Goal: Task Accomplishment & Management: Complete application form

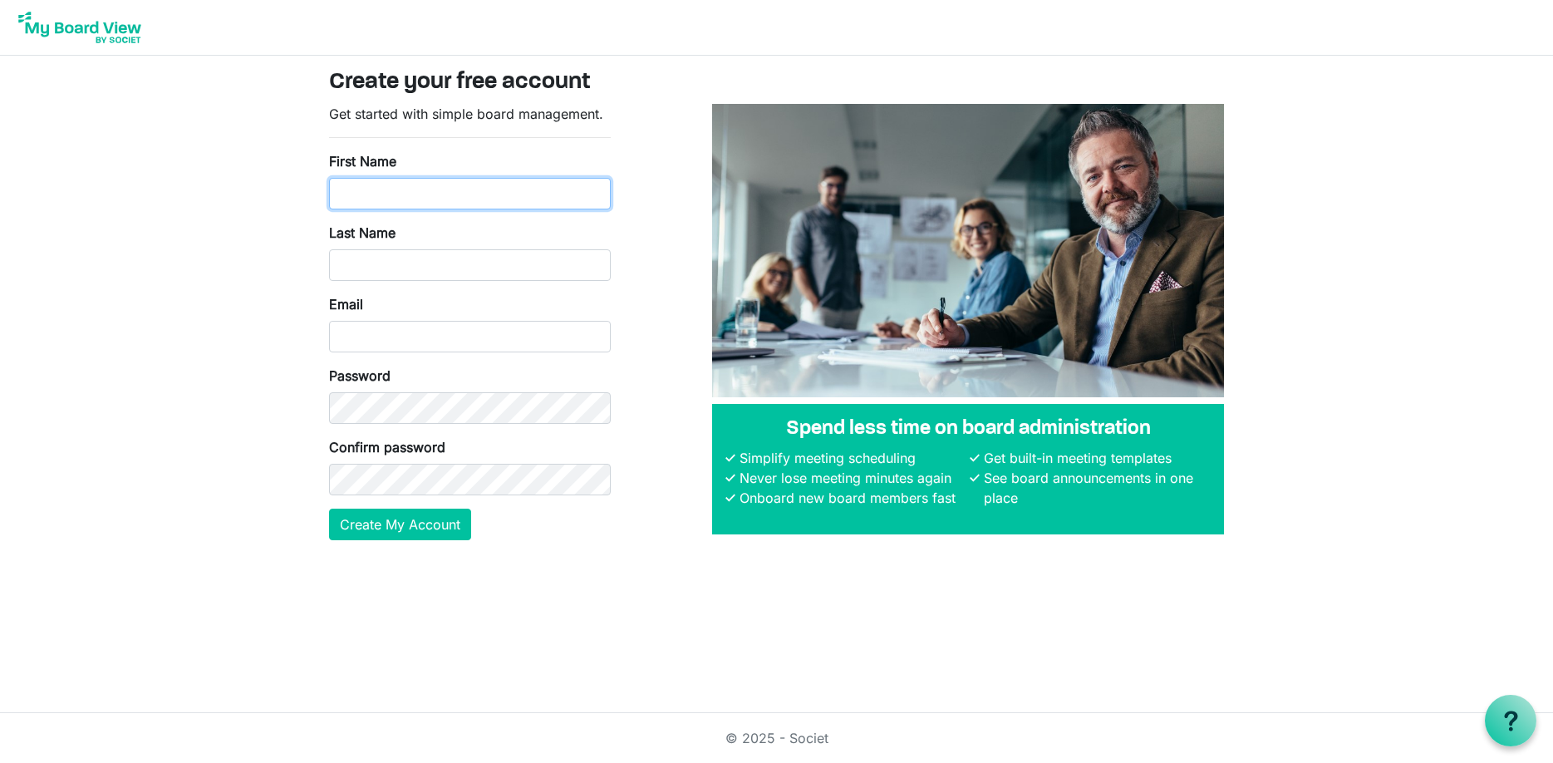
click at [451, 194] on input "First Name" at bounding box center [470, 194] width 282 height 32
type input "[PERSON_NAME]"
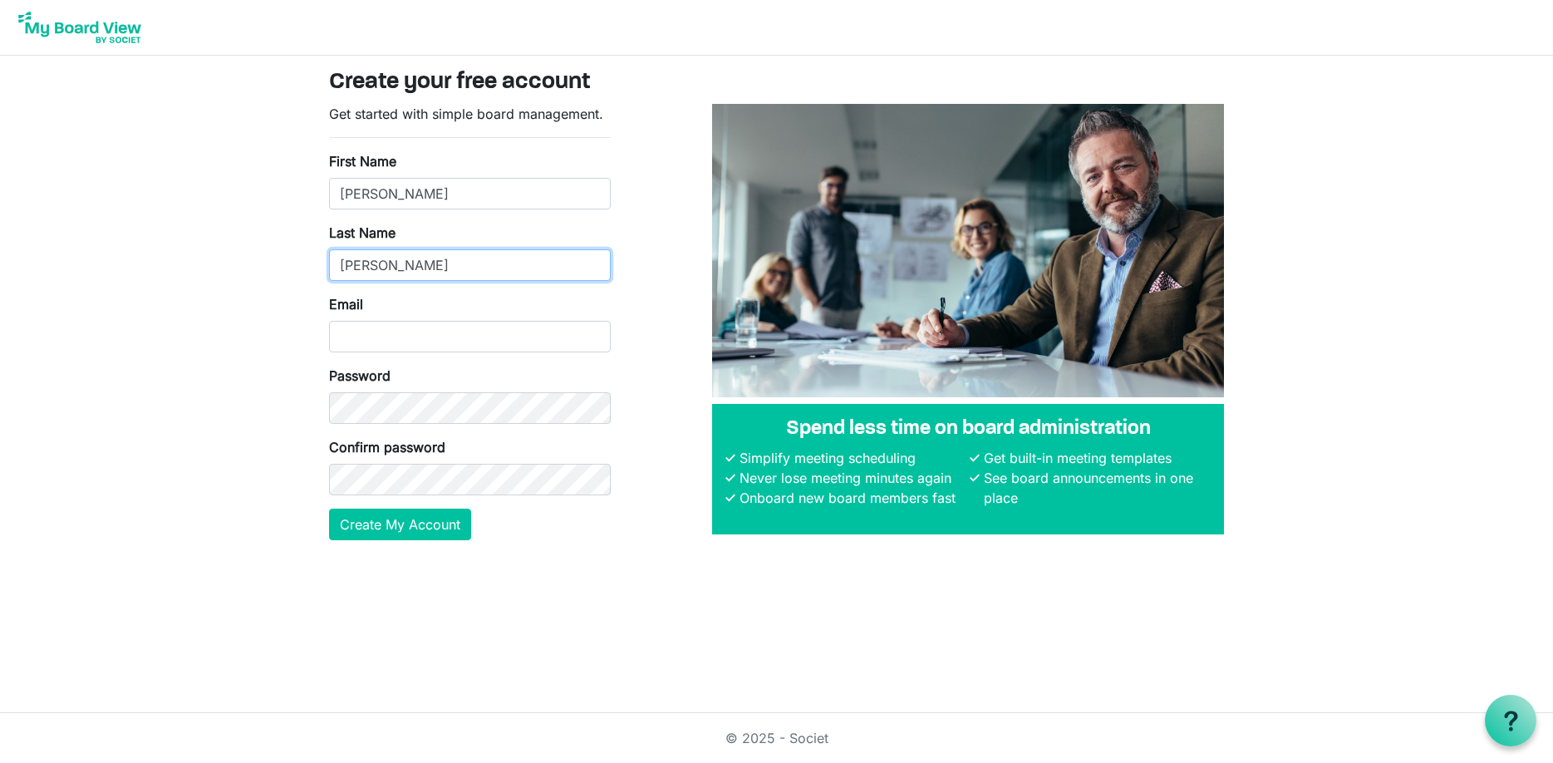
type input "[PERSON_NAME]"
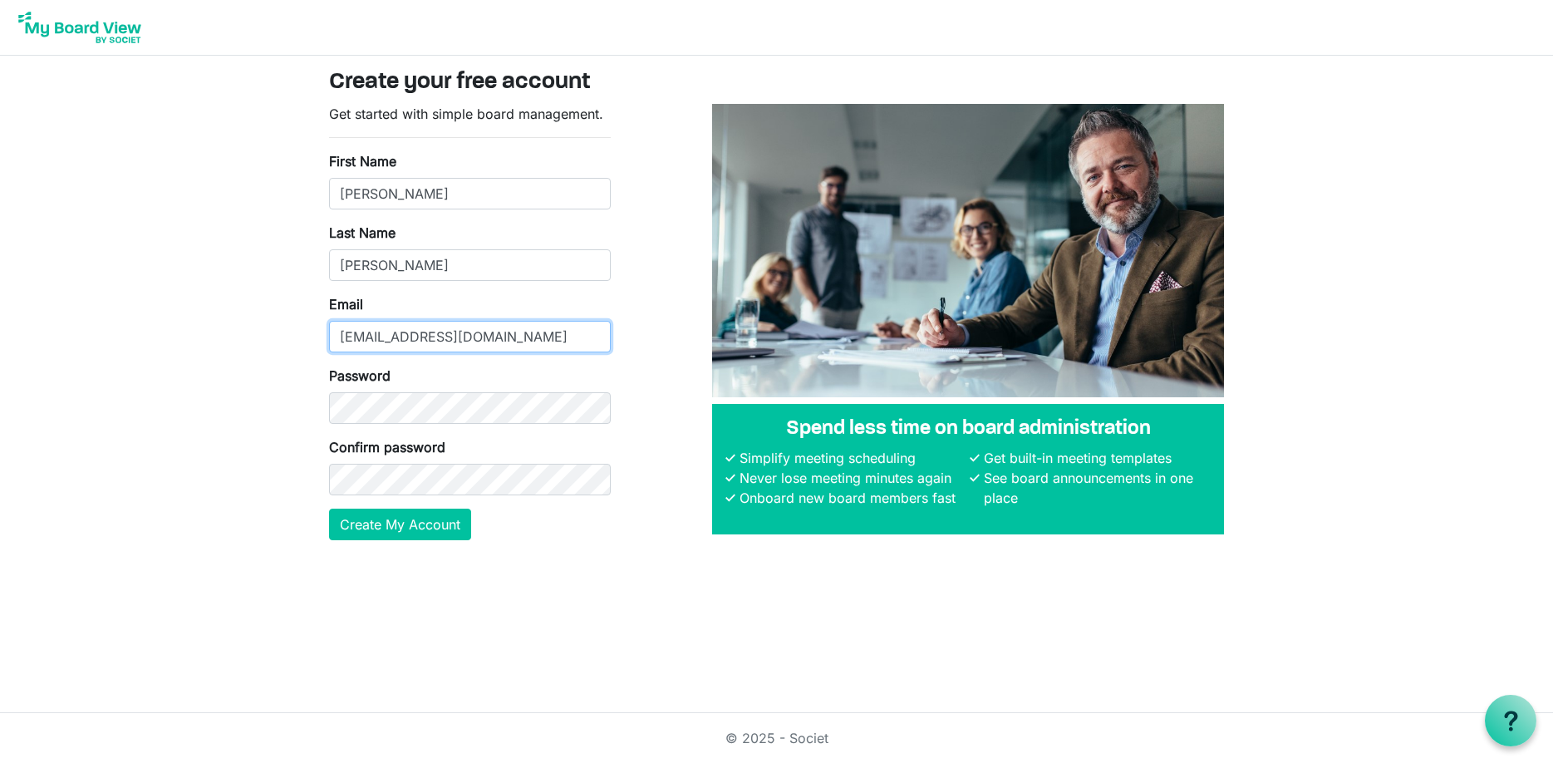
type input "[EMAIL_ADDRESS][DOMAIN_NAME]"
click at [426, 522] on button "Create My Account" at bounding box center [400, 525] width 142 height 32
click at [475, 333] on input "[EMAIL_ADDRESS][DOMAIN_NAME]" at bounding box center [470, 337] width 282 height 32
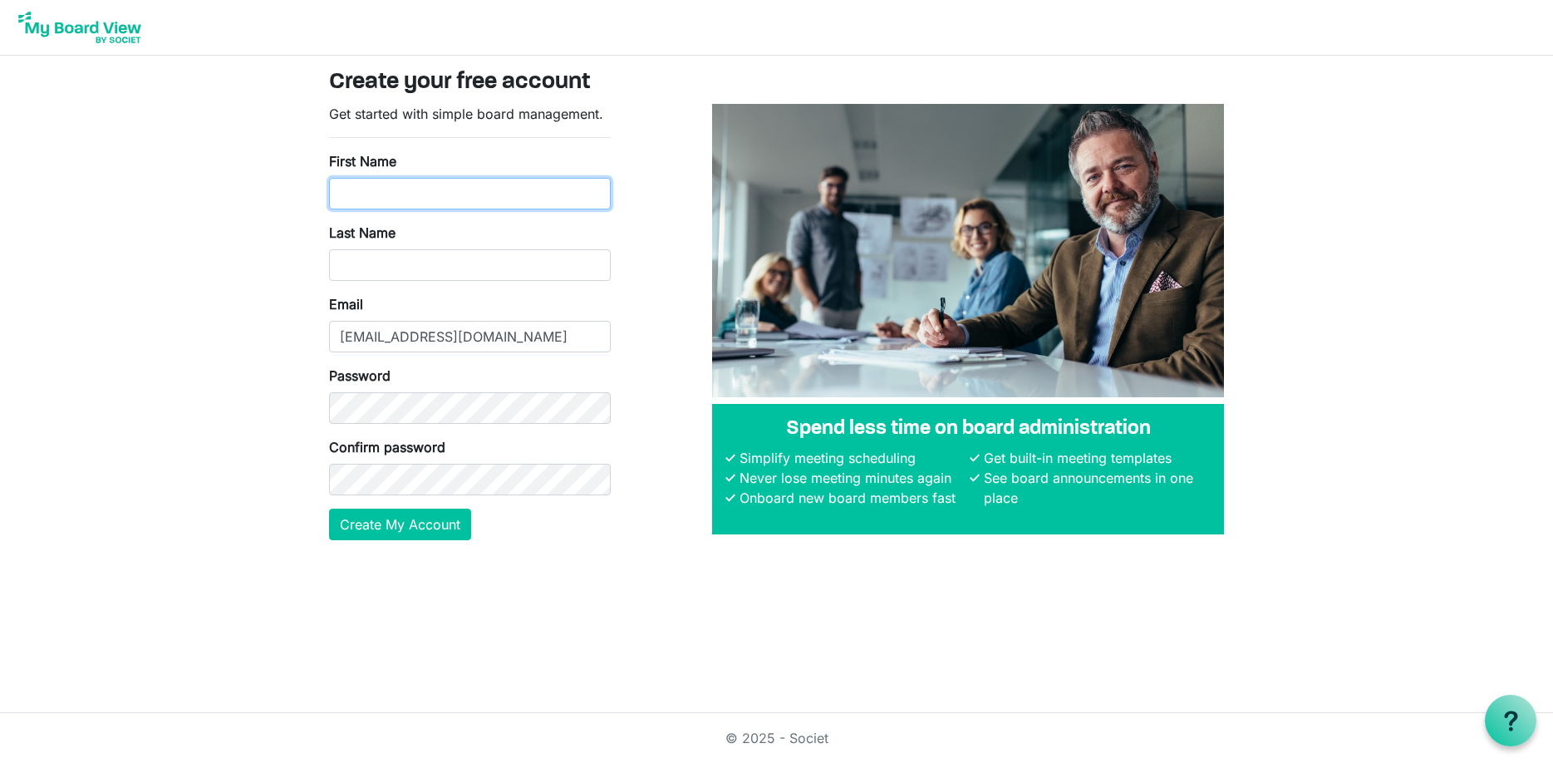
click at [406, 183] on input "First Name" at bounding box center [470, 194] width 282 height 32
type input "[PERSON_NAME]"
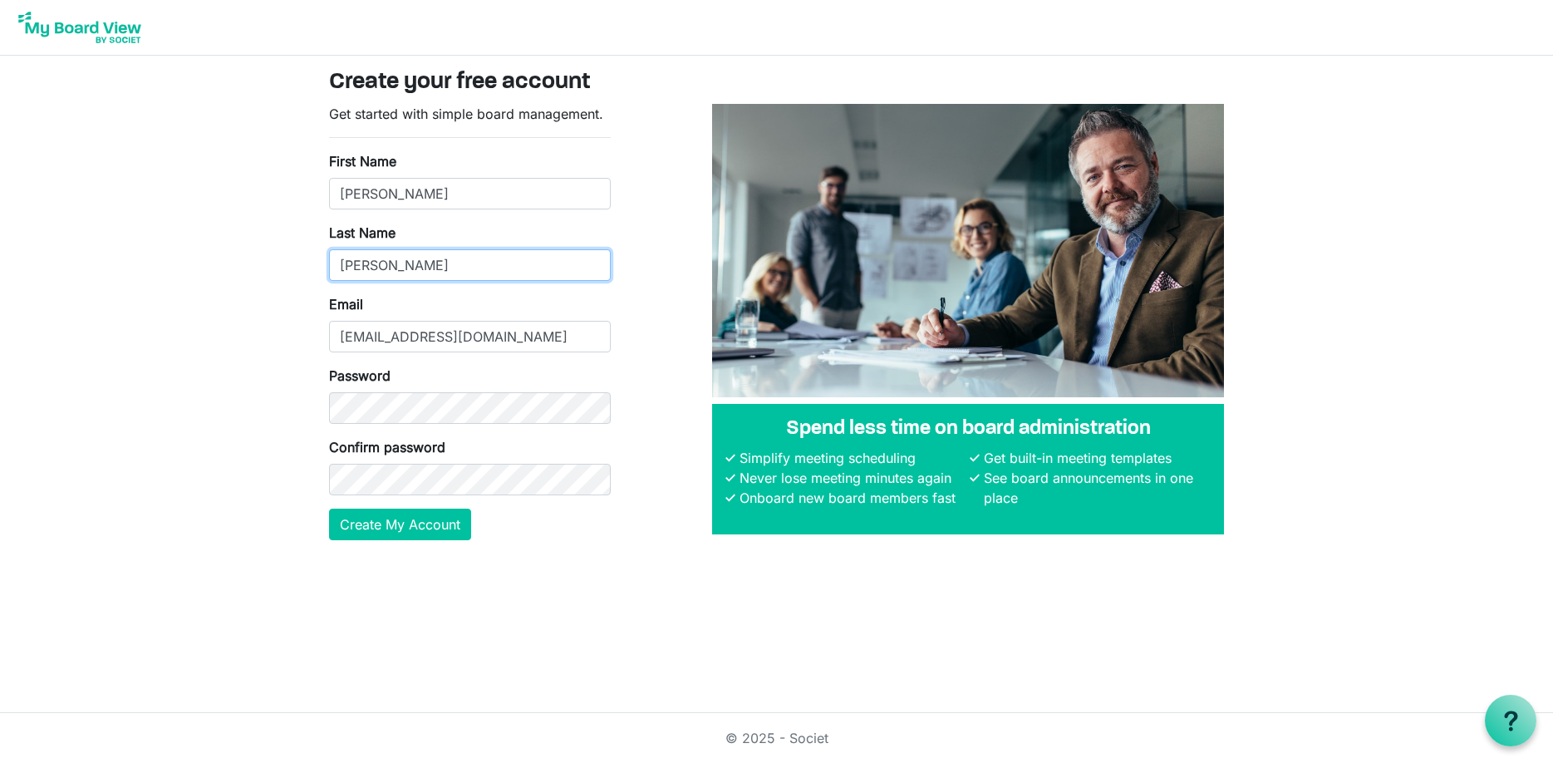
type input "[PERSON_NAME]"
click at [418, 519] on button "Create My Account" at bounding box center [400, 525] width 142 height 32
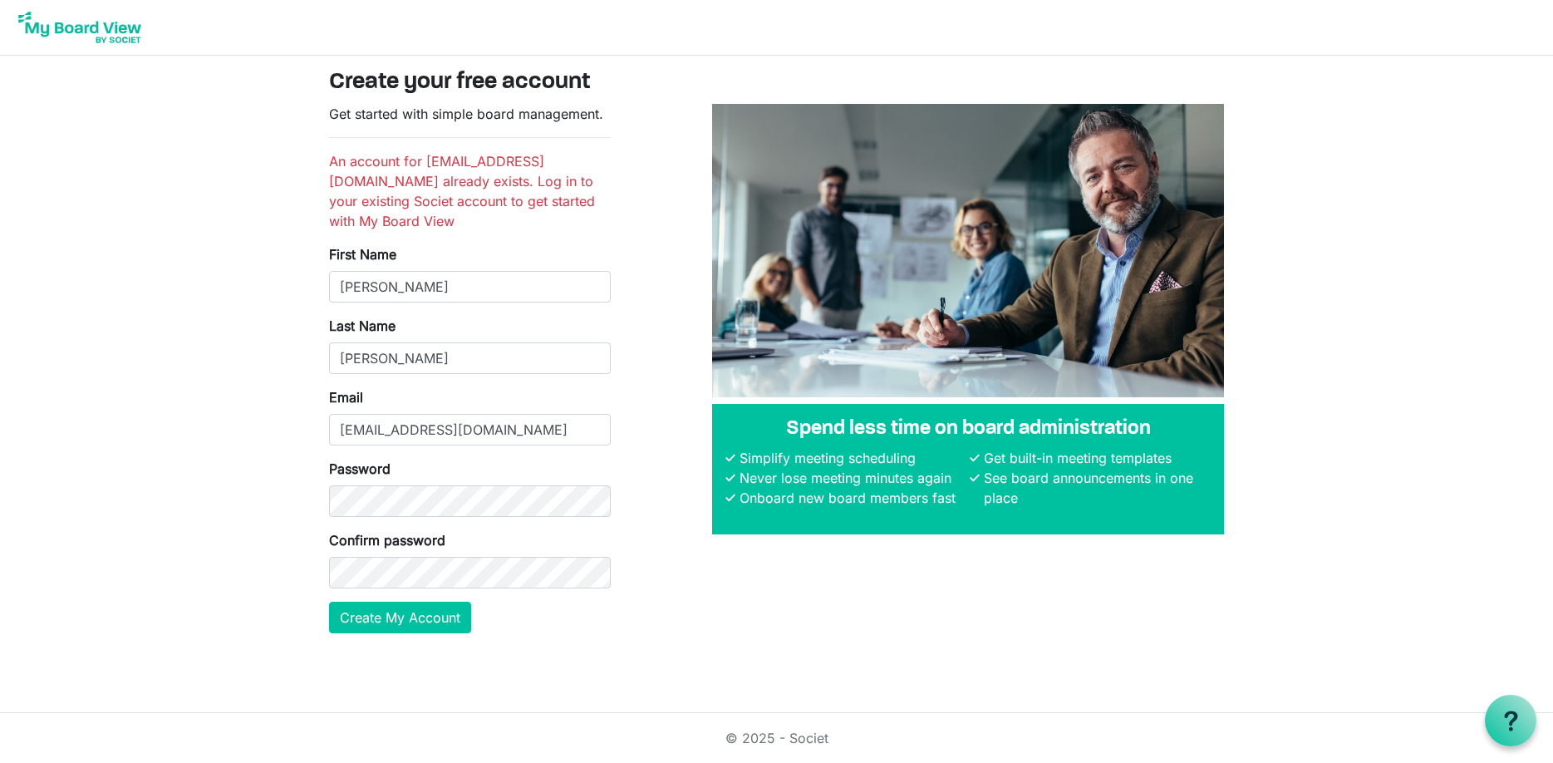
click at [123, 31] on img at bounding box center [79, 28] width 133 height 42
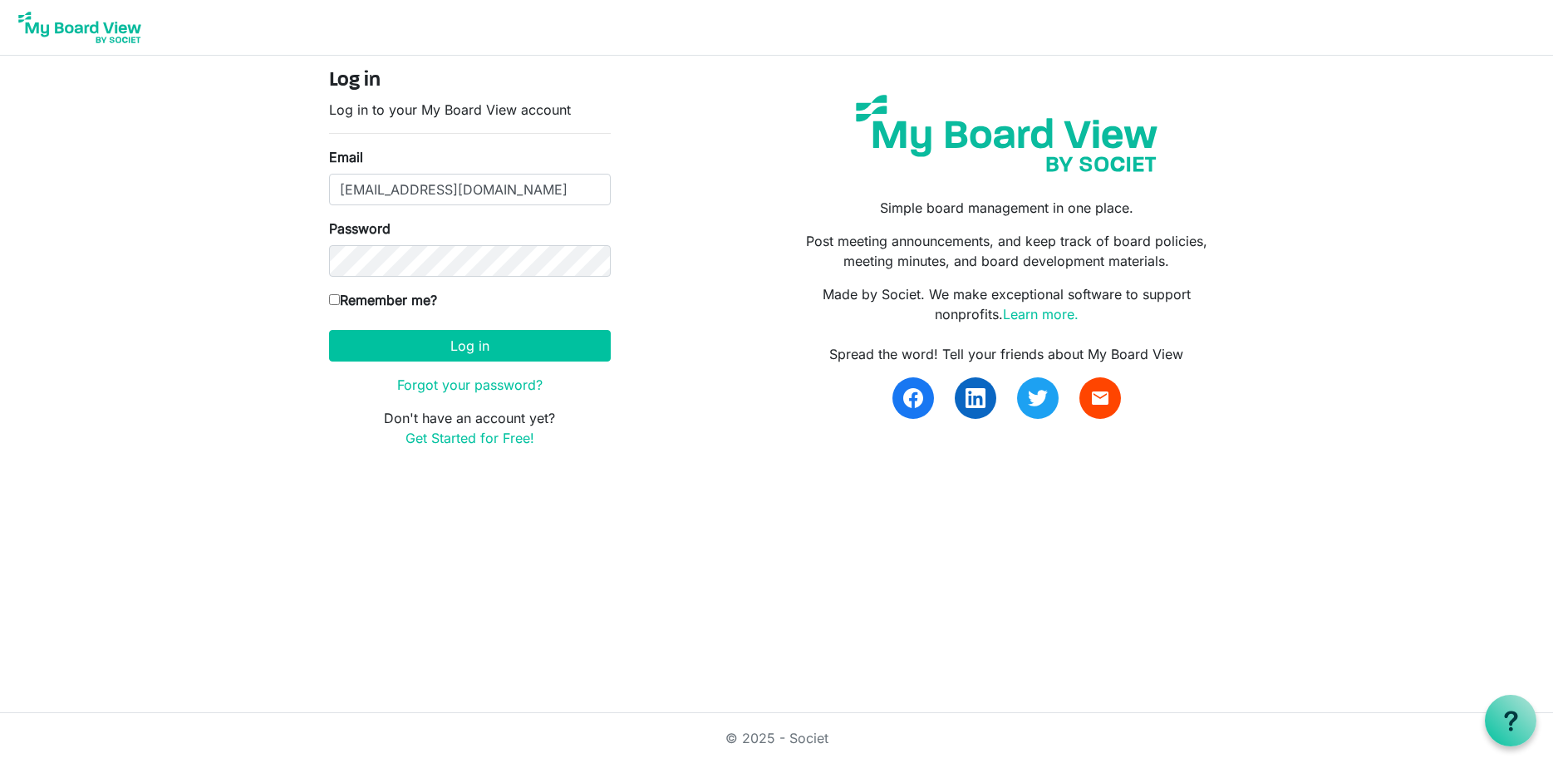
click at [370, 298] on label "Remember me?" at bounding box center [383, 300] width 108 height 20
click at [340, 298] on input "Remember me?" at bounding box center [334, 299] width 11 height 11
checkbox input "true"
click at [390, 344] on button "Log in" at bounding box center [470, 346] width 282 height 32
